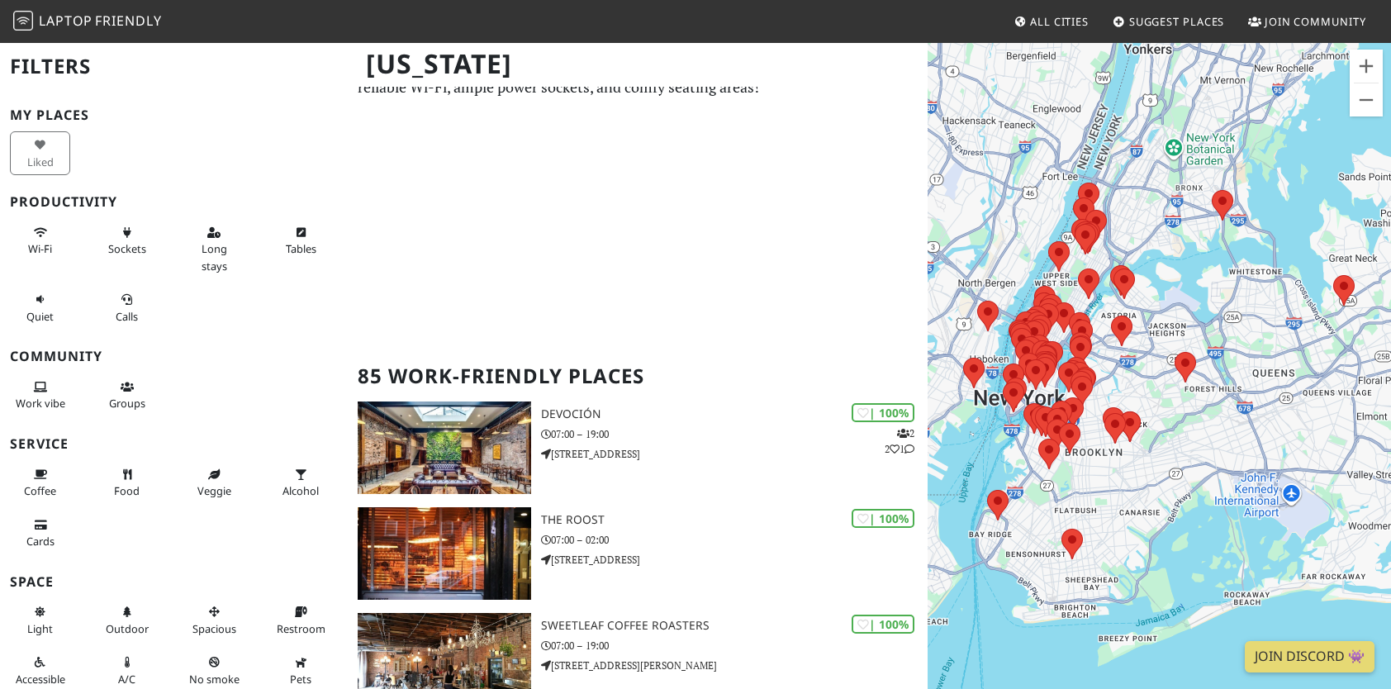
scroll to position [83, 0]
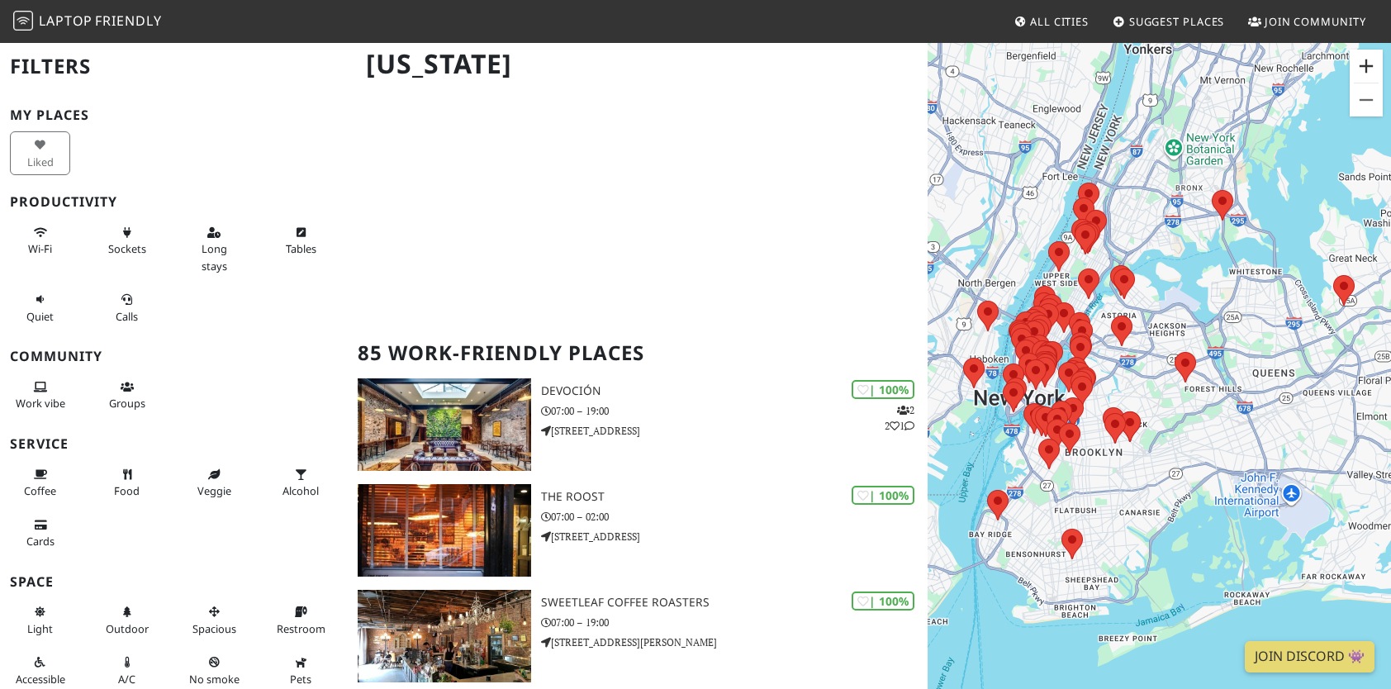
click at [1371, 62] on button "Zoom in" at bounding box center [1366, 66] width 33 height 33
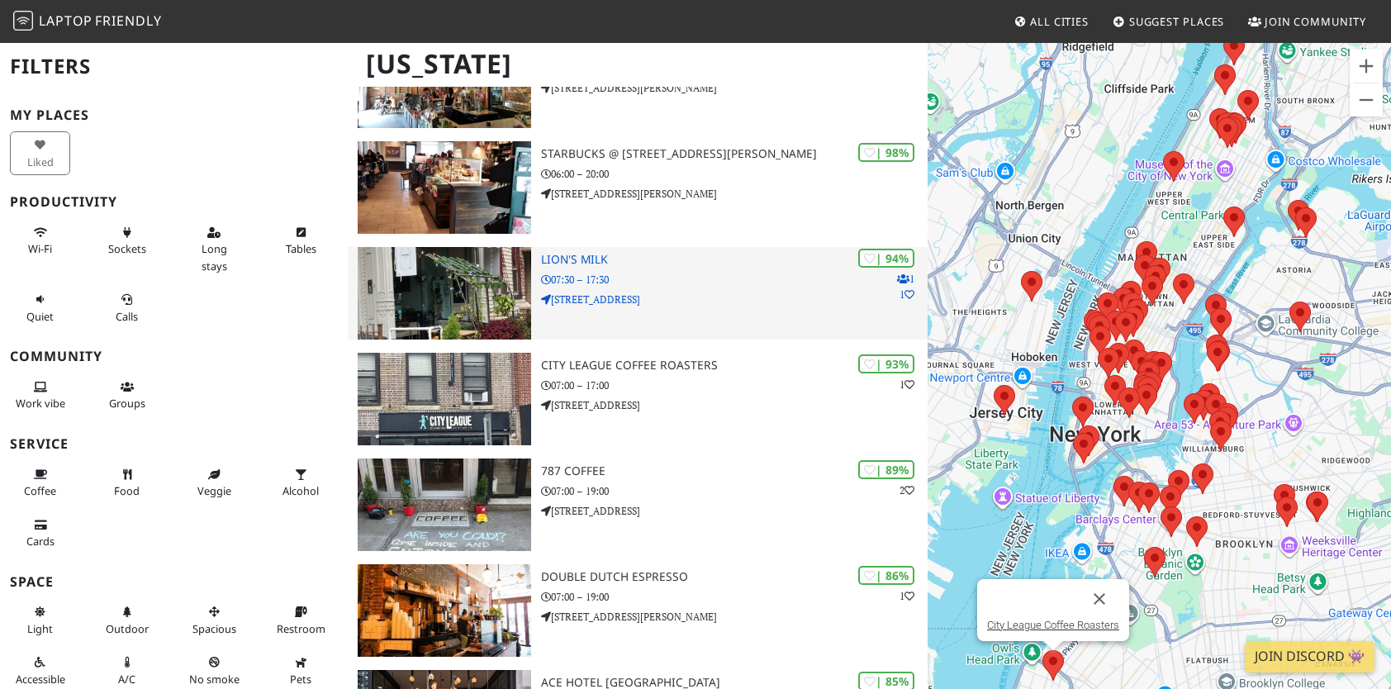
scroll to position [661, 0]
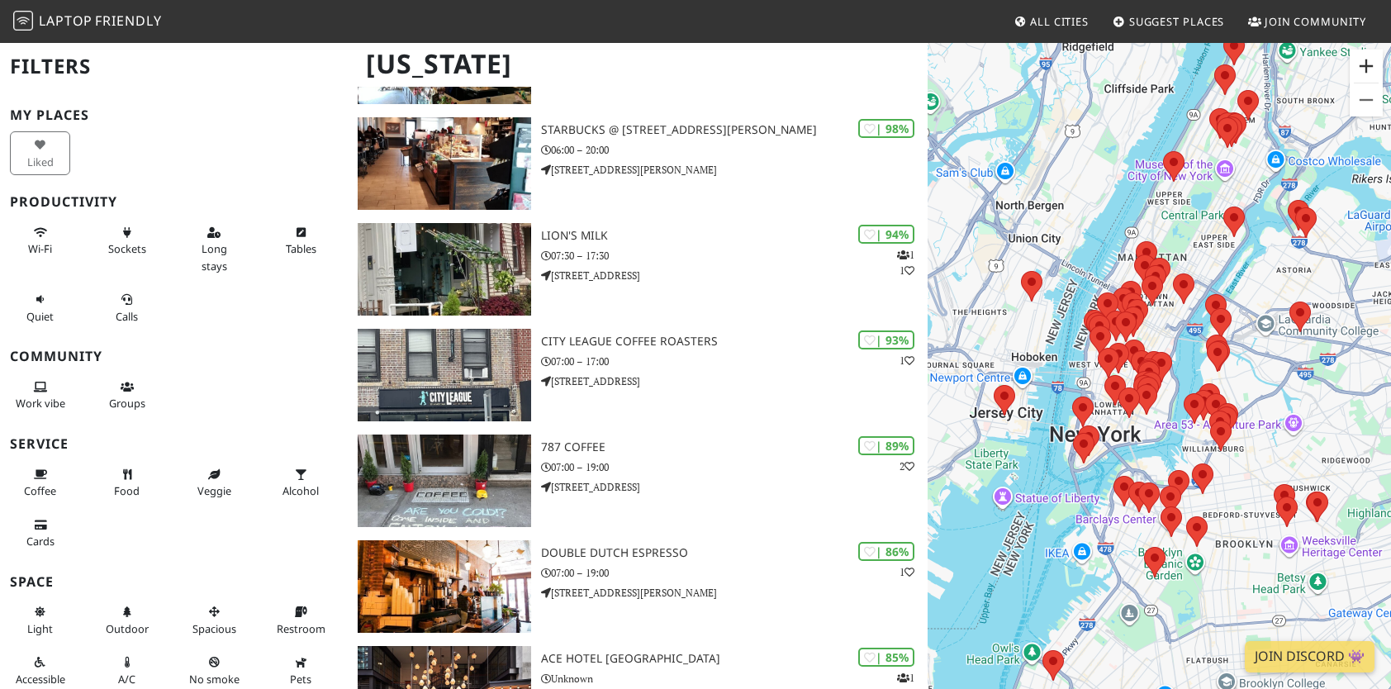
click at [1364, 63] on button "Zoom in" at bounding box center [1366, 66] width 33 height 33
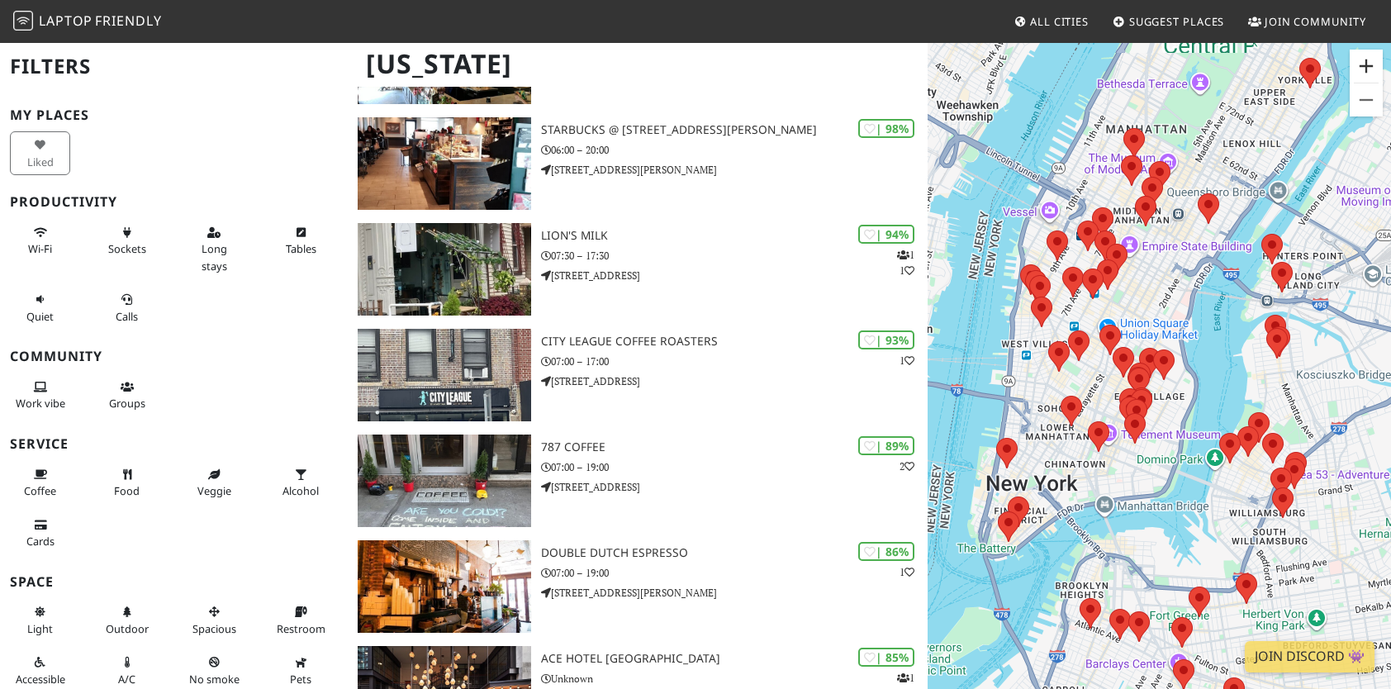
click at [1364, 63] on button "Zoom in" at bounding box center [1366, 66] width 33 height 33
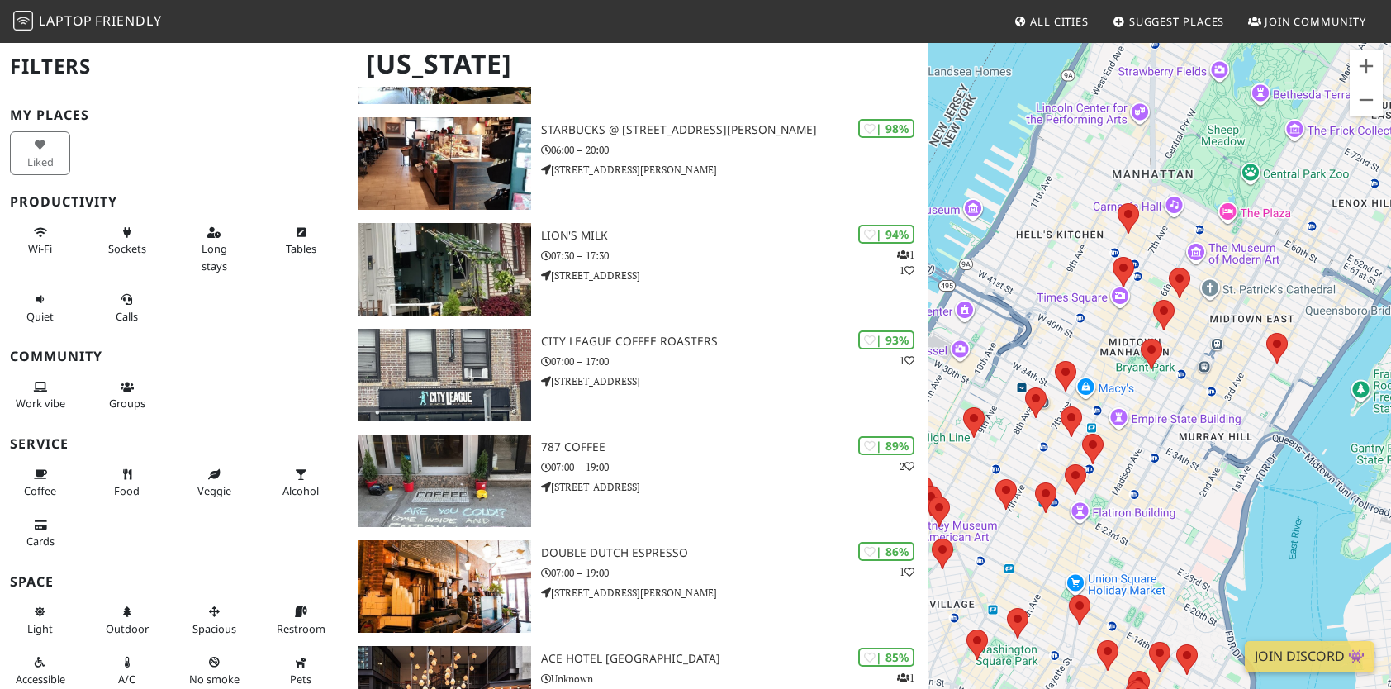
drag, startPoint x: 1261, startPoint y: 242, endPoint x: 1279, endPoint y: 546, distance: 304.5
click at [1279, 546] on div "To navigate, press the arrow keys." at bounding box center [1159, 385] width 463 height 689
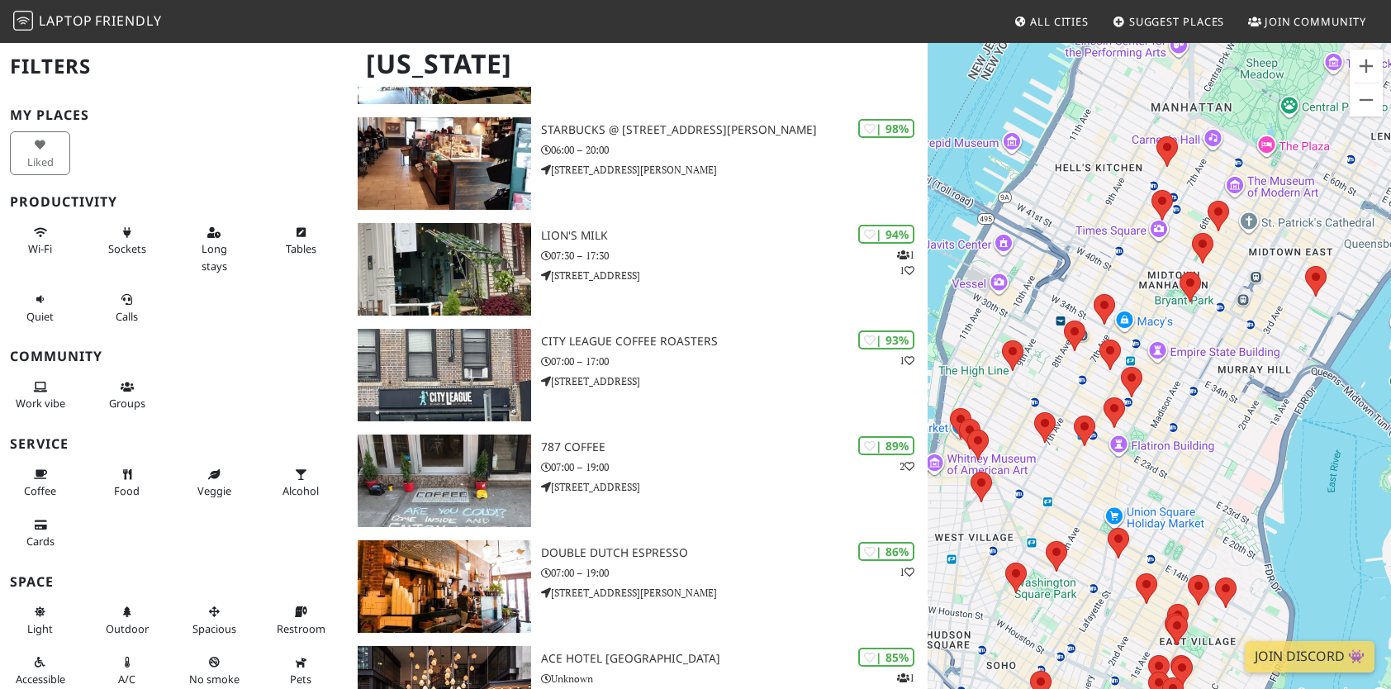
drag, startPoint x: 1299, startPoint y: 230, endPoint x: 1206, endPoint y: 471, distance: 258.6
click at [1206, 471] on div "To navigate, press the arrow keys." at bounding box center [1159, 385] width 463 height 689
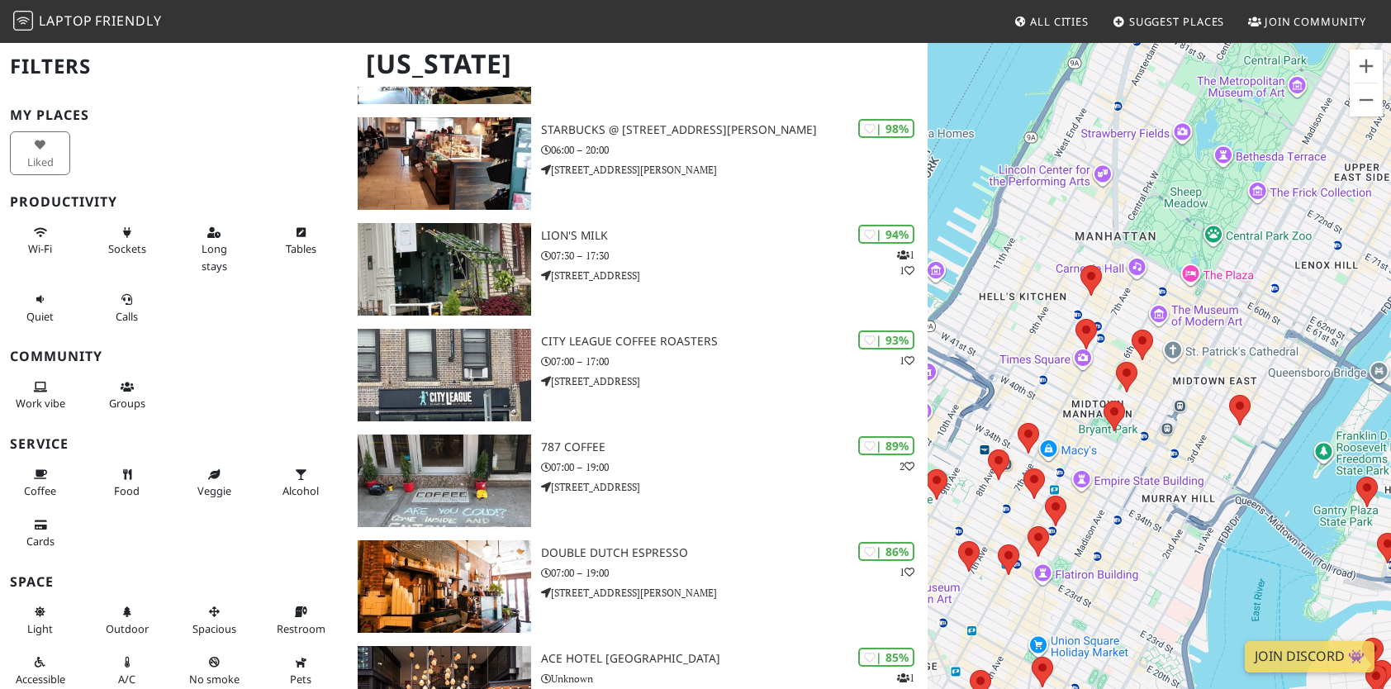
drag, startPoint x: 1229, startPoint y: 352, endPoint x: 1179, endPoint y: 436, distance: 97.7
click at [1179, 436] on div "To navigate, press the arrow keys." at bounding box center [1159, 385] width 463 height 689
click at [1137, 339] on img at bounding box center [1142, 345] width 35 height 44
click at [1158, 302] on link "FAO Schwarz" at bounding box center [1142, 304] width 101 height 12
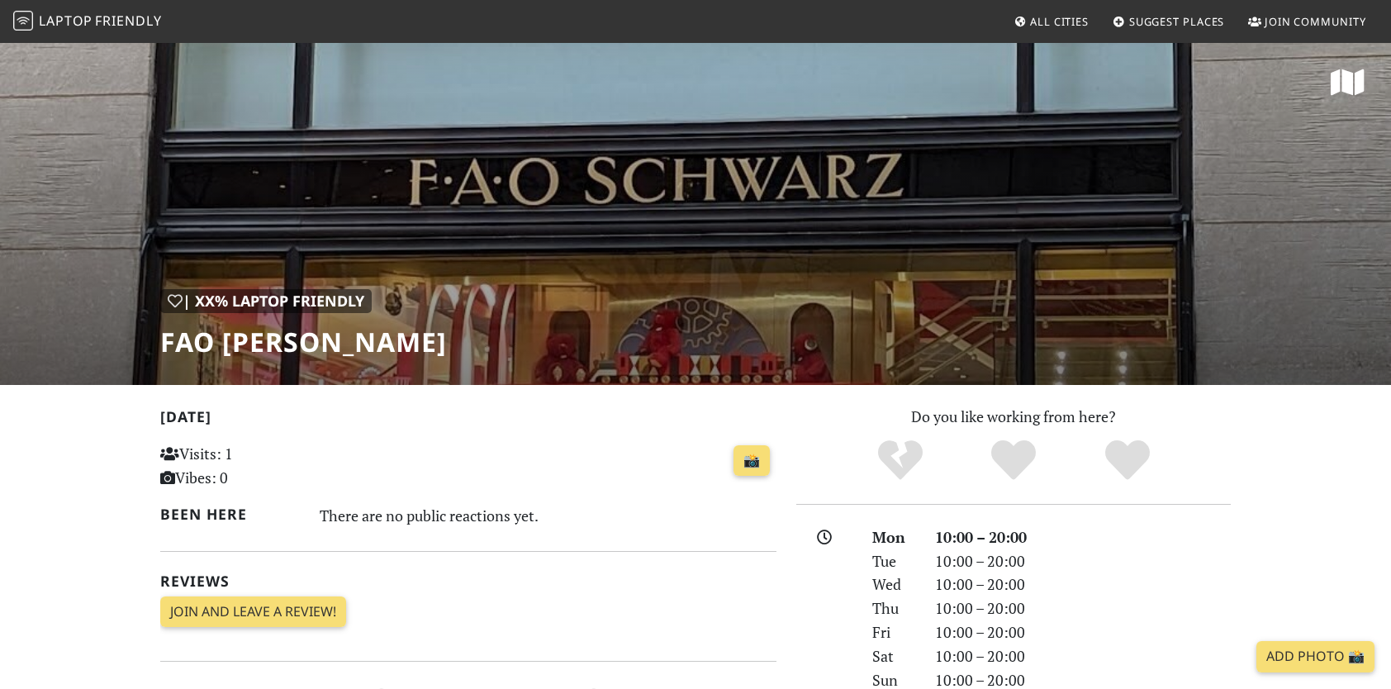
click at [37, 19] on span "Laptop Friendly" at bounding box center [87, 21] width 149 height 18
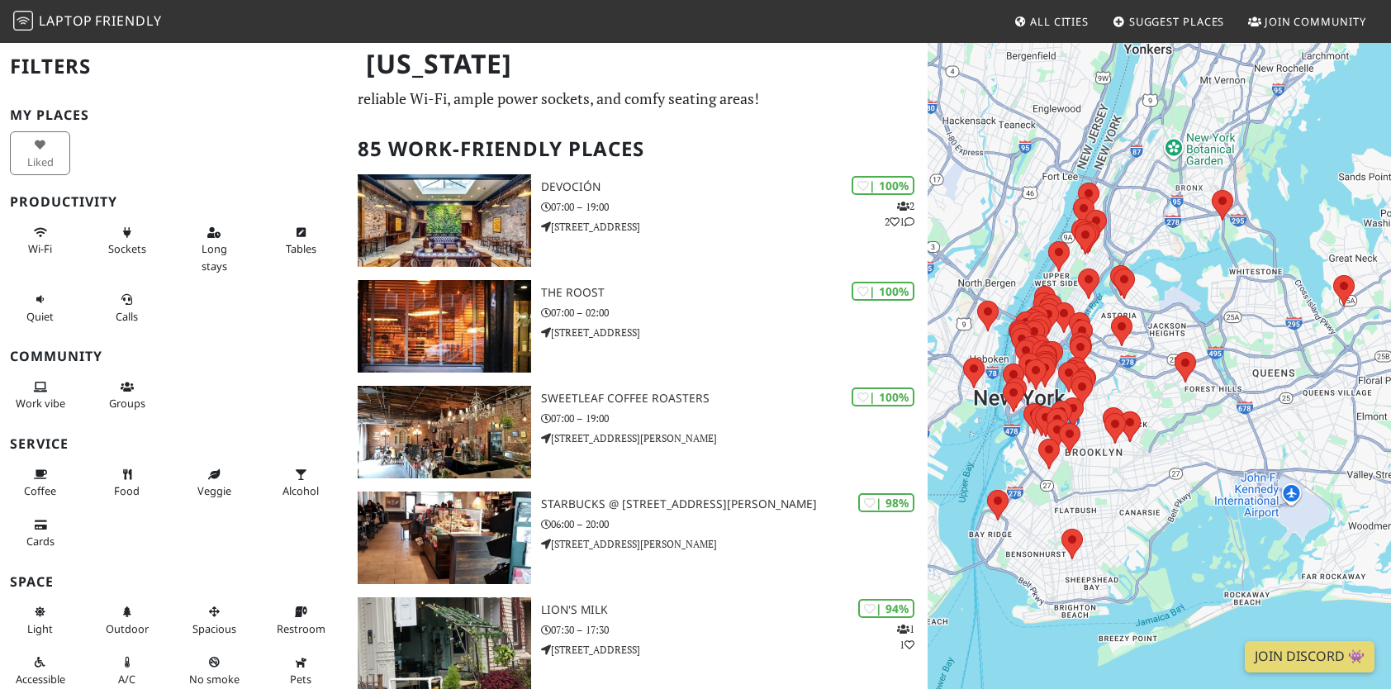
scroll to position [48, 0]
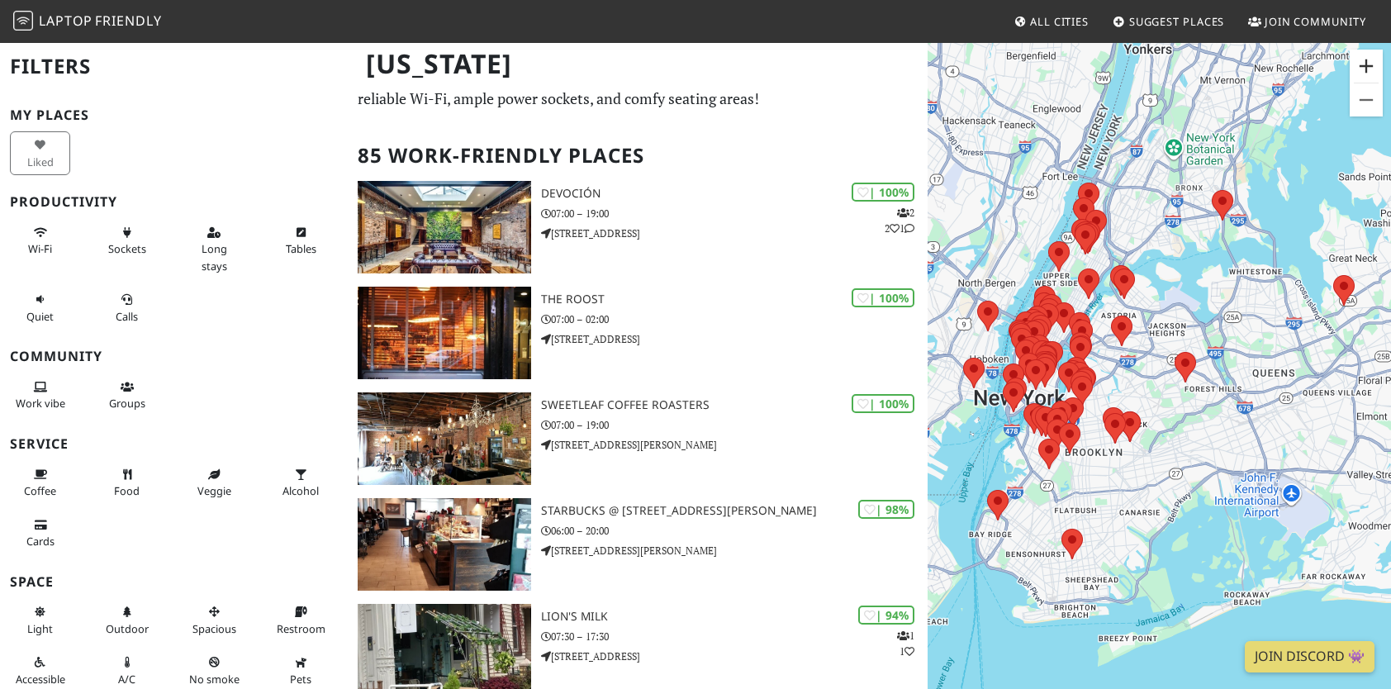
click at [1364, 64] on button "Zoom in" at bounding box center [1366, 66] width 33 height 33
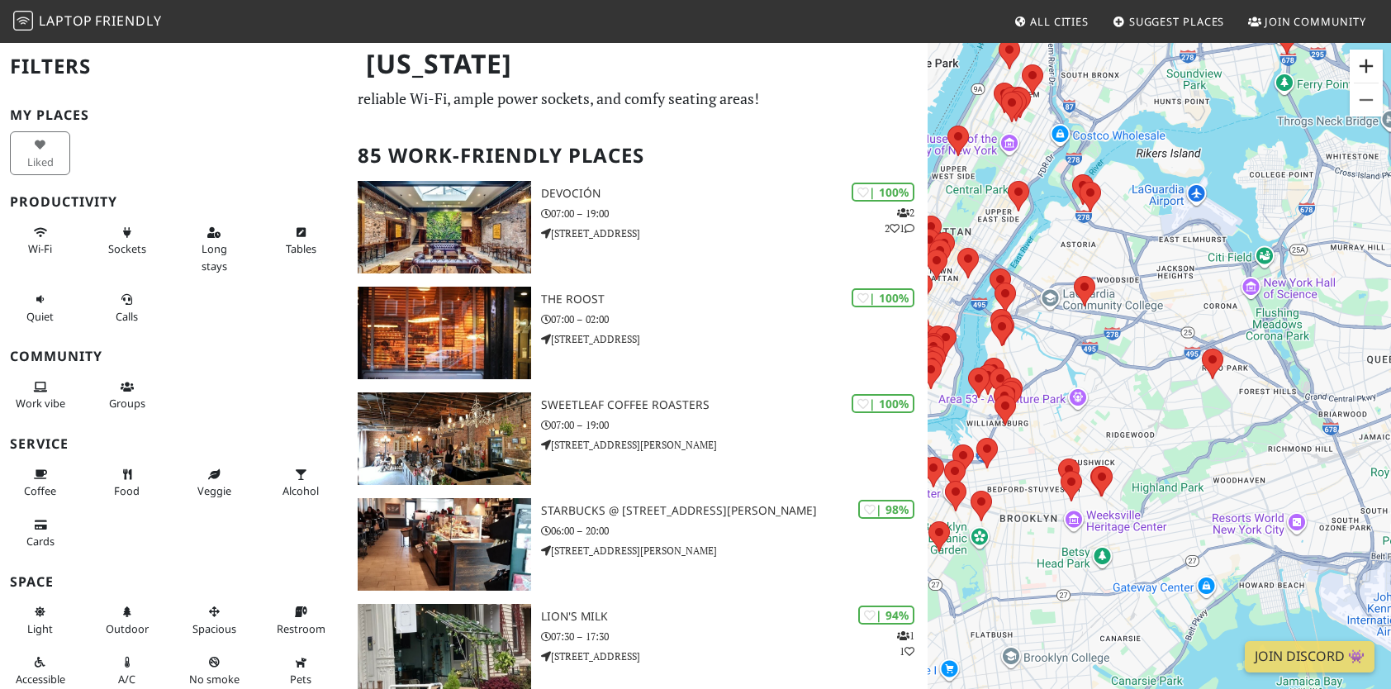
click at [1364, 64] on button "Zoom in" at bounding box center [1366, 66] width 33 height 33
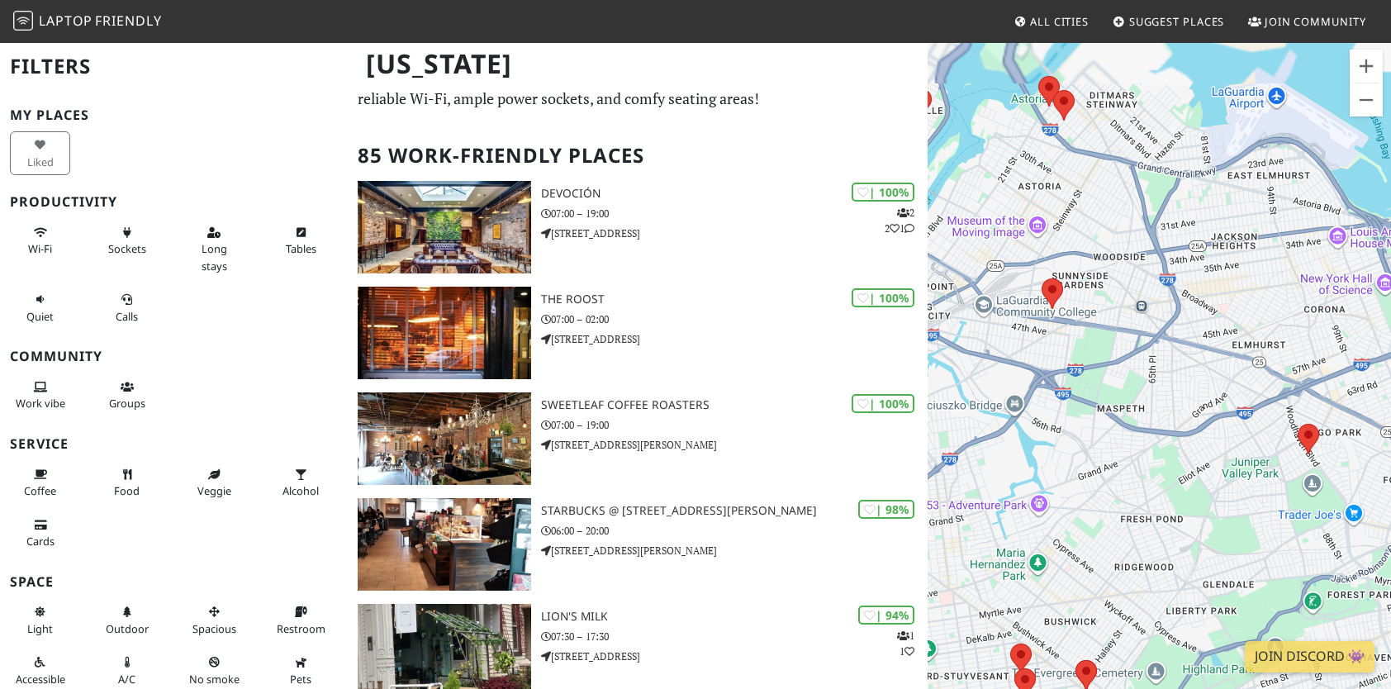
drag, startPoint x: 1179, startPoint y: 232, endPoint x: 1406, endPoint y: 725, distance: 542.9
click at [1390, 641] on html "Laptop Friendly All Cities Suggest Places Join Community New York Filters My Pl…" at bounding box center [695, 296] width 1391 height 689
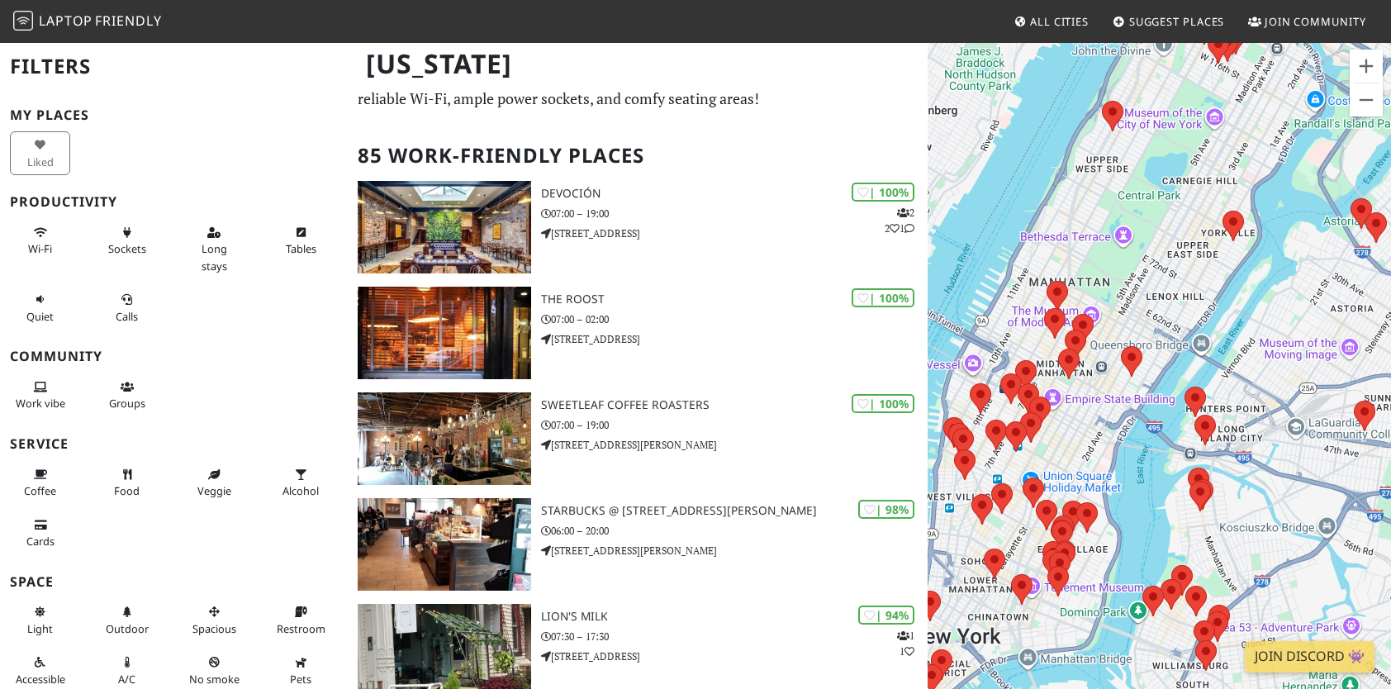
drag, startPoint x: 1019, startPoint y: 233, endPoint x: 1278, endPoint y: 339, distance: 279.6
click at [1278, 339] on div "To navigate, press the arrow keys." at bounding box center [1159, 385] width 463 height 689
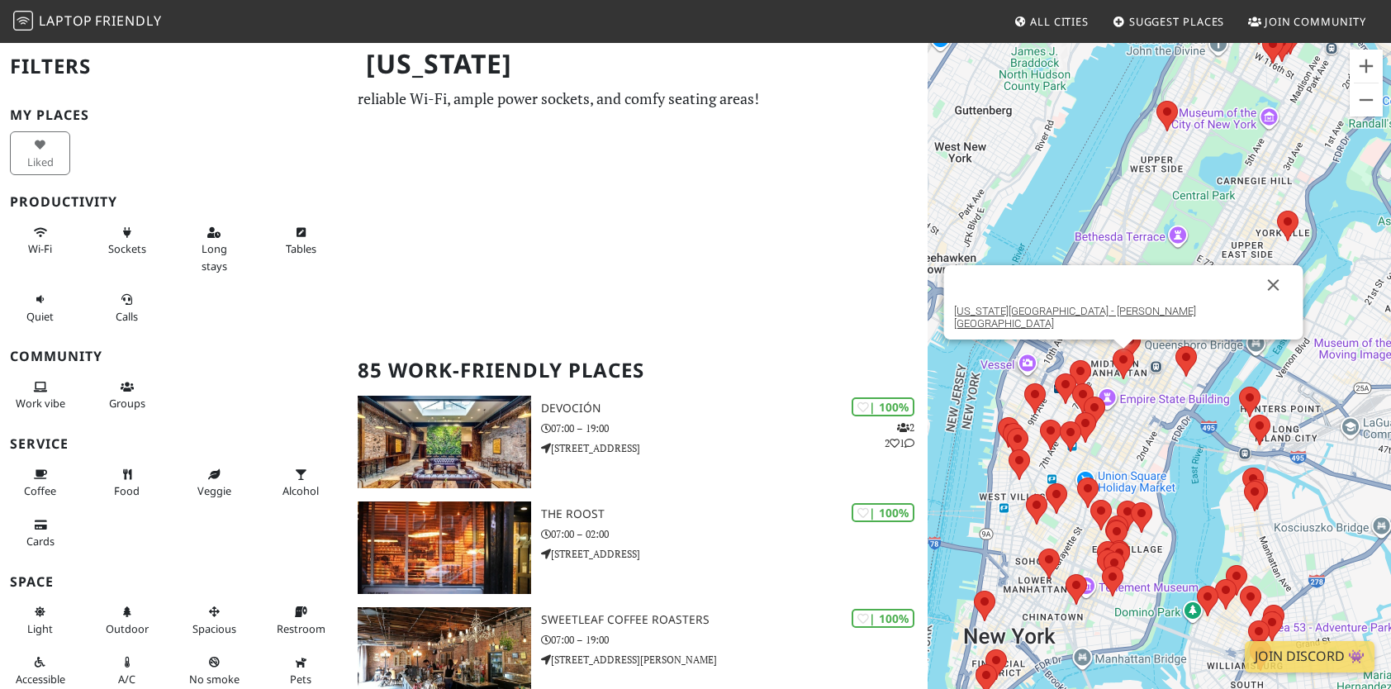
click at [1112, 362] on img at bounding box center [1123, 364] width 35 height 44
click at [1127, 358] on img at bounding box center [1123, 364] width 35 height 44
click at [1133, 329] on div "New York Public Library - Stephen A. Schwarzman Building" at bounding box center [1123, 302] width 359 height 74
click at [1130, 324] on link "New York Public Library - Stephen A. Schwarzman Building" at bounding box center [1075, 317] width 242 height 25
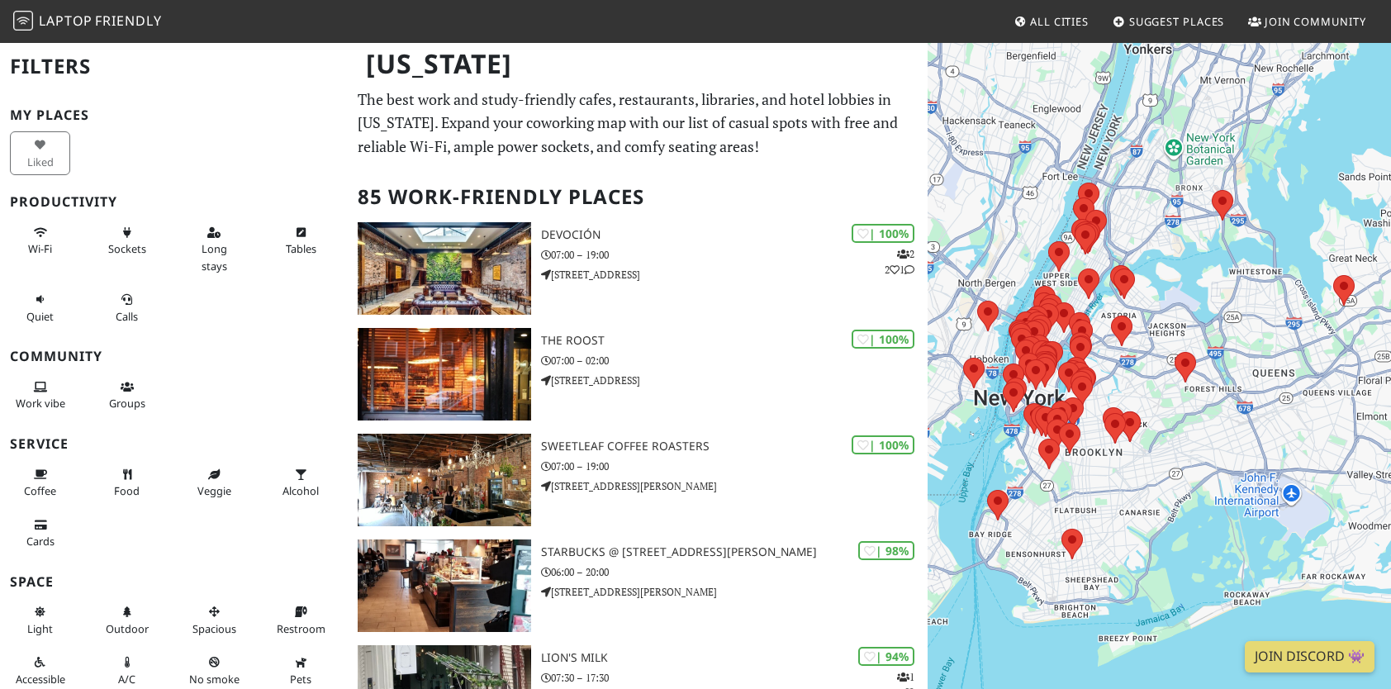
scroll to position [15, 0]
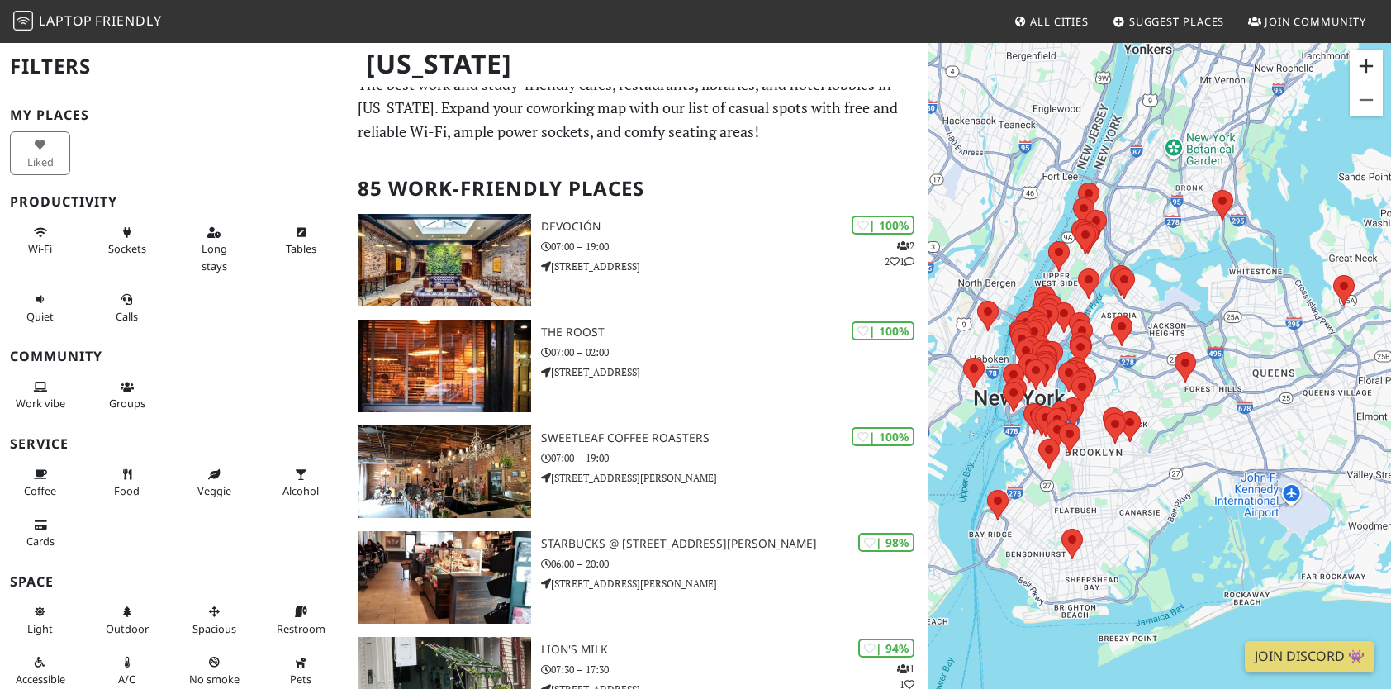
click at [1377, 55] on button "Zoom in" at bounding box center [1366, 66] width 33 height 33
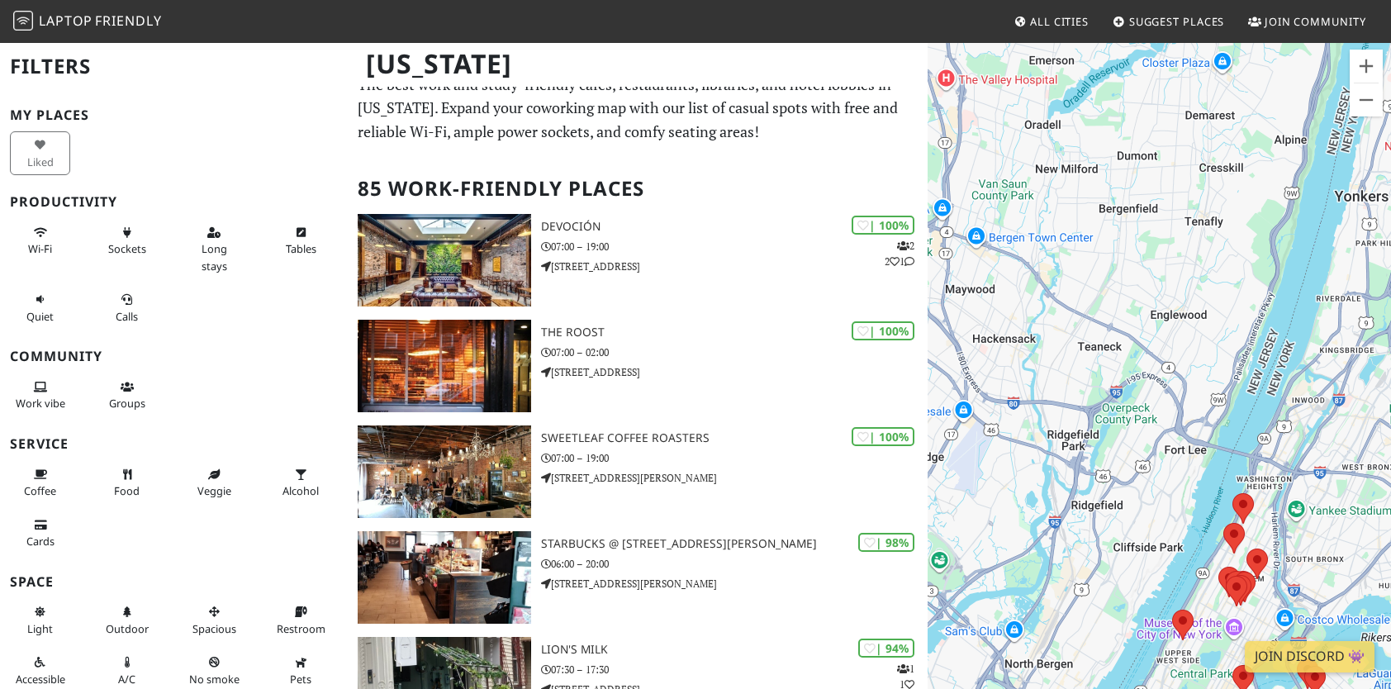
drag, startPoint x: 1141, startPoint y: 196, endPoint x: 1372, endPoint y: 700, distance: 554.4
click at [1372, 674] on html "Laptop Friendly All Cities Suggest Places Join Community New York Filters My Pl…" at bounding box center [695, 329] width 1391 height 689
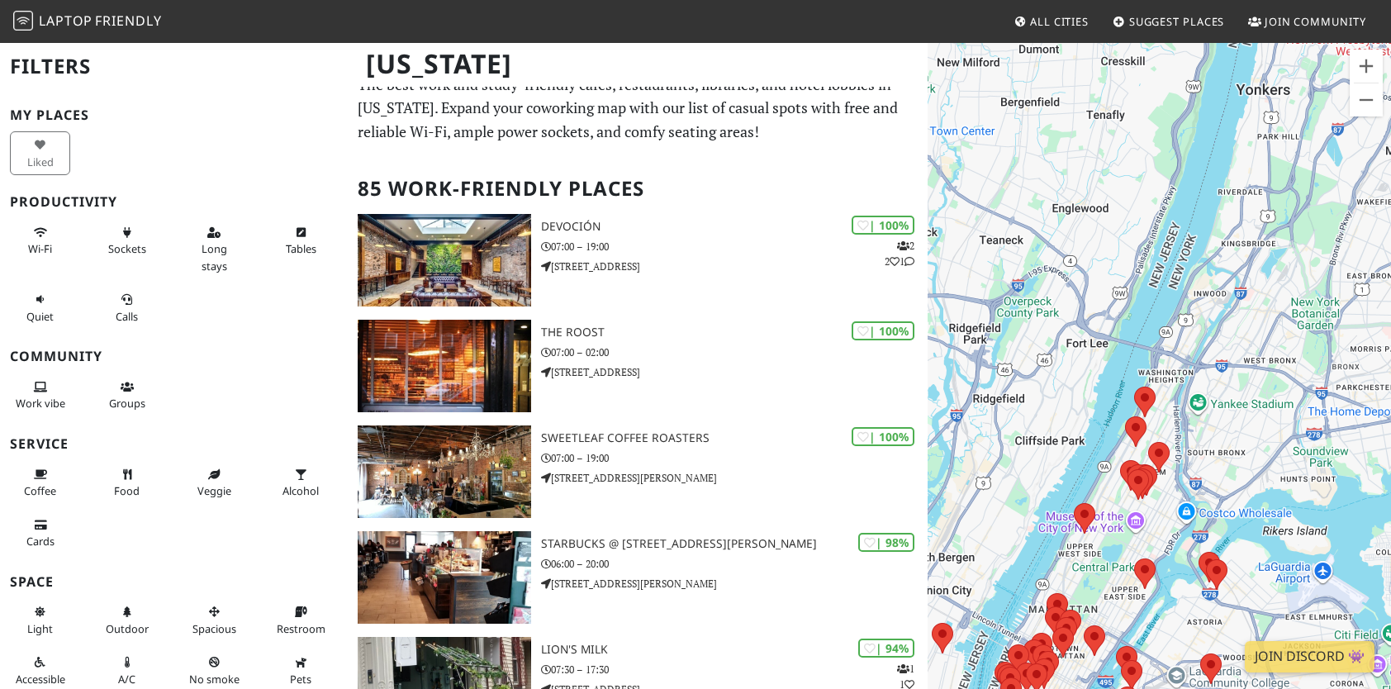
drag, startPoint x: 1258, startPoint y: 421, endPoint x: 1098, endPoint y: 270, distance: 219.7
click at [1104, 276] on div "To navigate, press the arrow keys." at bounding box center [1159, 385] width 463 height 689
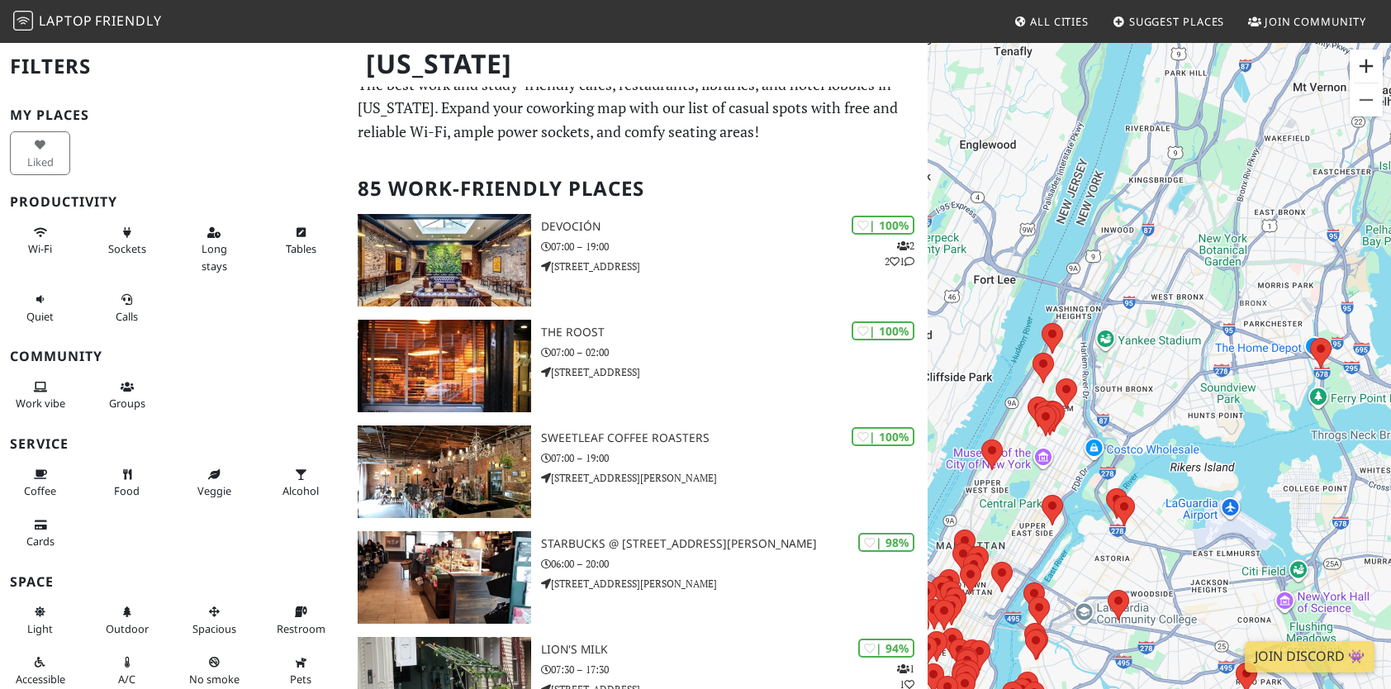
click at [1371, 62] on button "Zoom in" at bounding box center [1366, 66] width 33 height 33
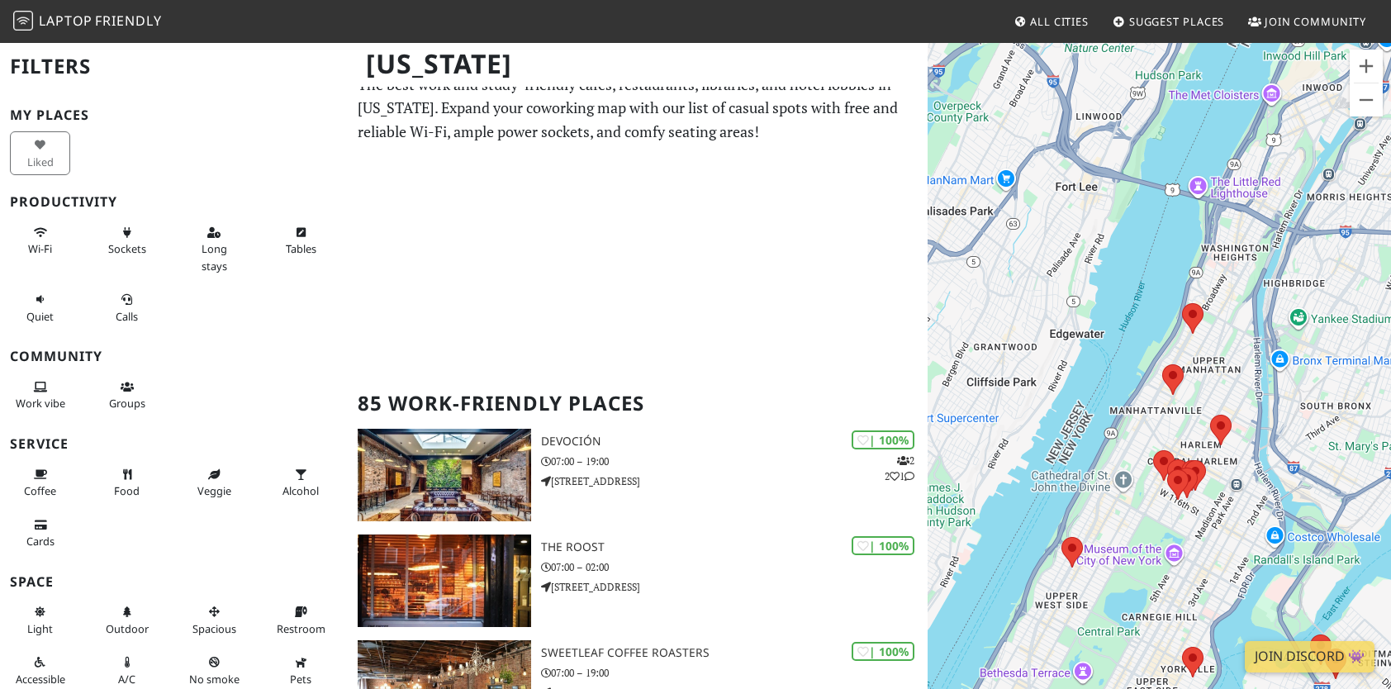
drag, startPoint x: 1134, startPoint y: 420, endPoint x: 1382, endPoint y: 434, distance: 248.1
click at [1382, 434] on div "To navigate, press the arrow keys." at bounding box center [1159, 385] width 463 height 689
click at [1365, 66] on button "Zoom in" at bounding box center [1366, 66] width 33 height 33
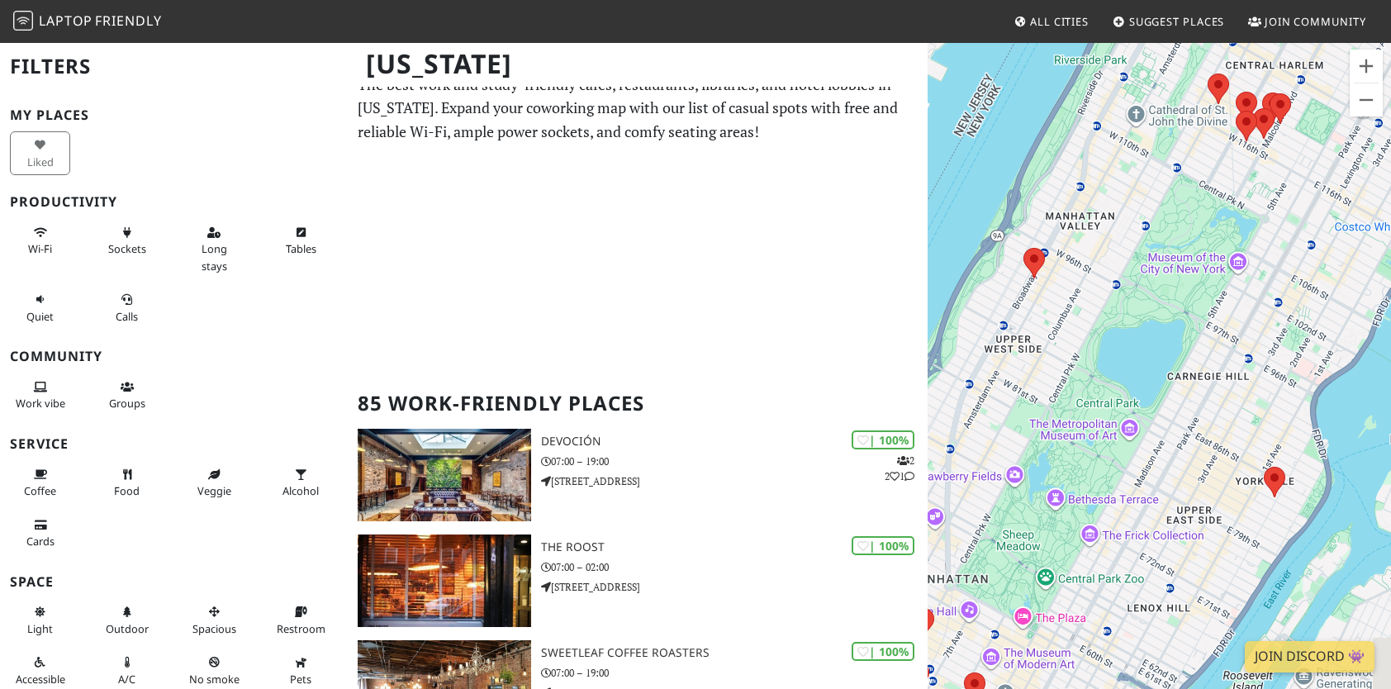
drag, startPoint x: 1109, startPoint y: 560, endPoint x: 1167, endPoint y: 88, distance: 475.1
click at [1167, 88] on div "To navigate, press the arrow keys." at bounding box center [1159, 385] width 463 height 689
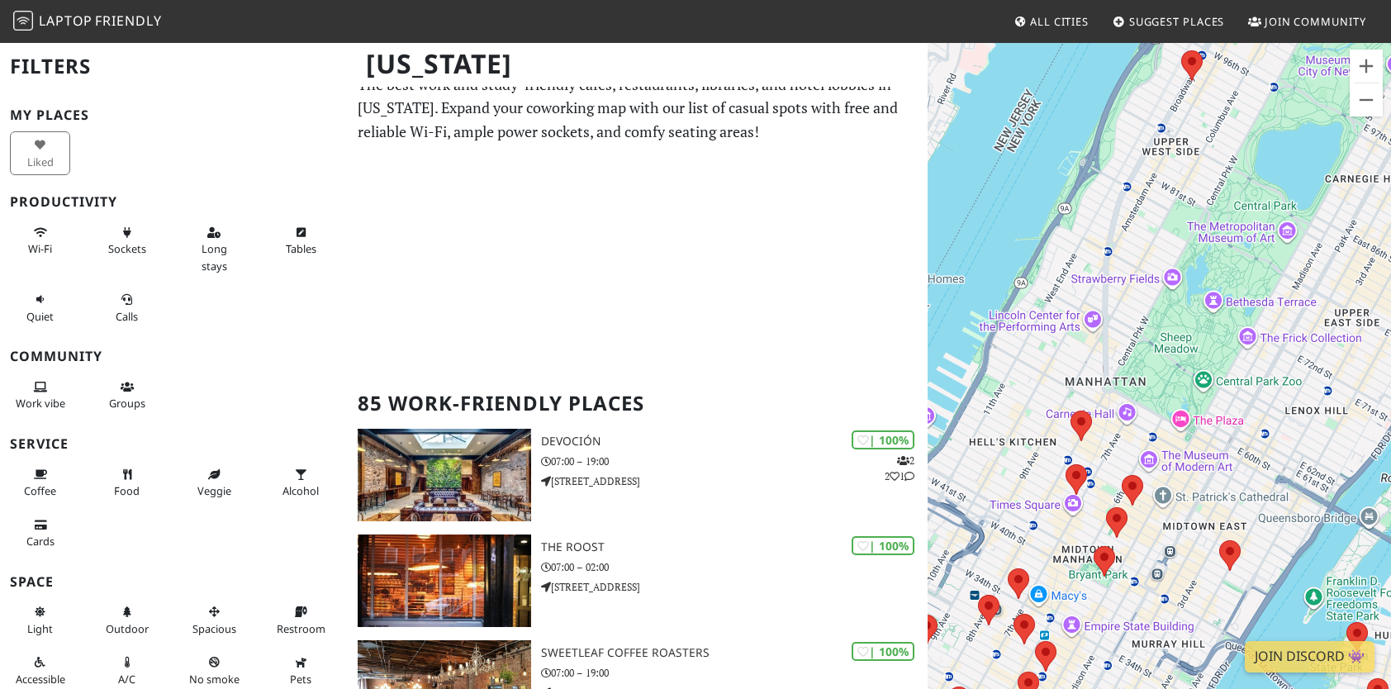
drag, startPoint x: 1044, startPoint y: 339, endPoint x: 1207, endPoint y: 154, distance: 247.0
click at [1207, 154] on div "To navigate, press the arrow keys." at bounding box center [1159, 385] width 463 height 689
click at [1083, 419] on img at bounding box center [1081, 426] width 35 height 44
click at [1073, 379] on link "Ground Central Coffee Company" at bounding box center [1081, 385] width 149 height 12
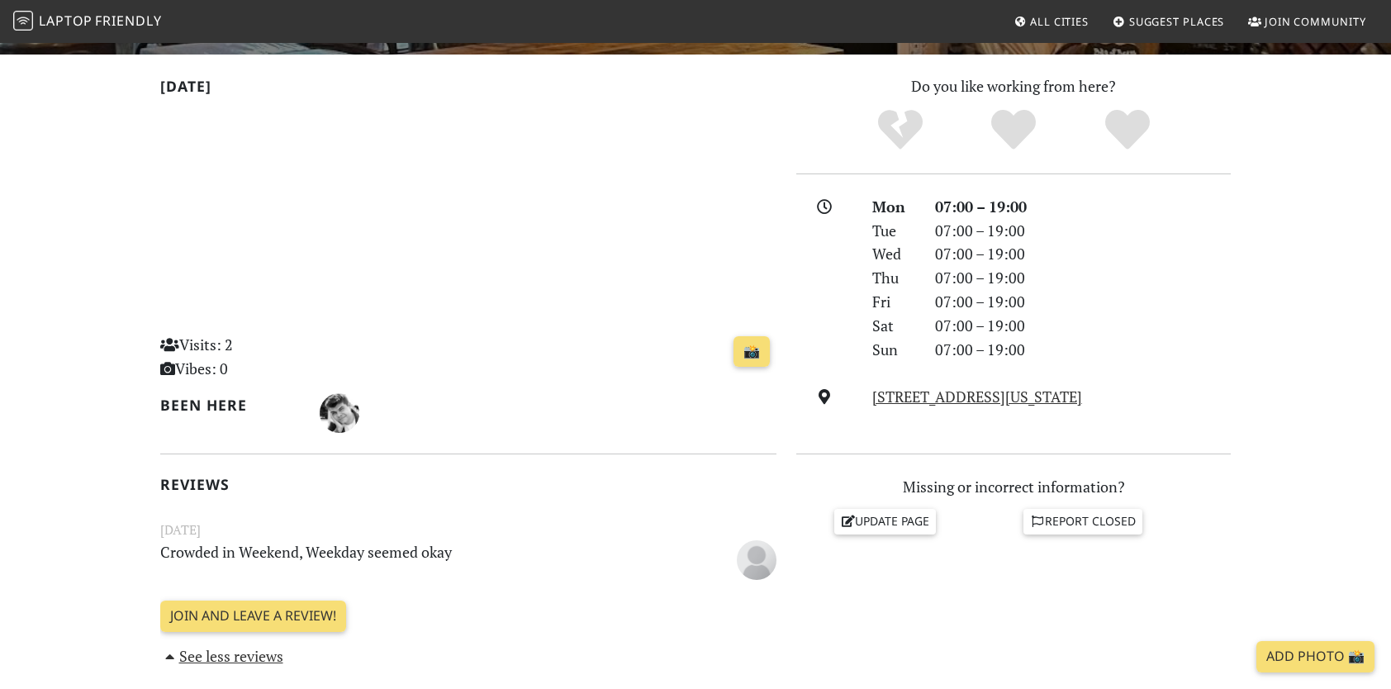
scroll to position [165, 0]
